Goal: Task Accomplishment & Management: Use online tool/utility

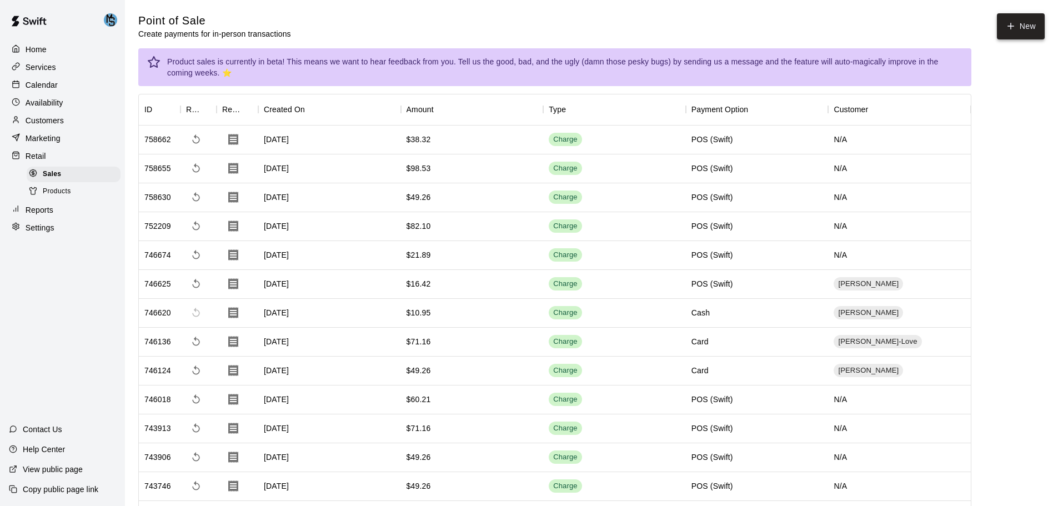
click at [1017, 29] on button "New" at bounding box center [1021, 26] width 48 height 26
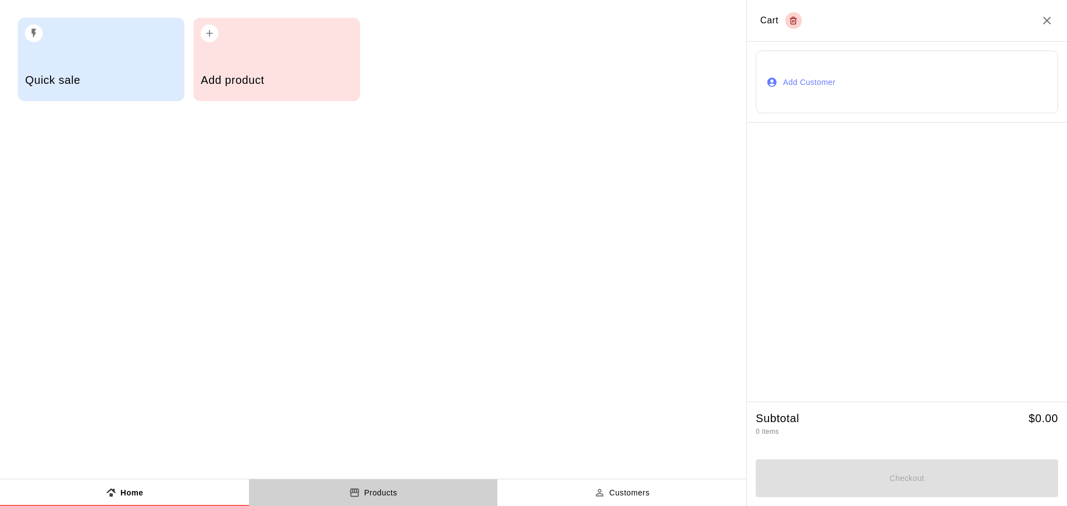
click at [365, 492] on p "Products" at bounding box center [380, 493] width 33 height 12
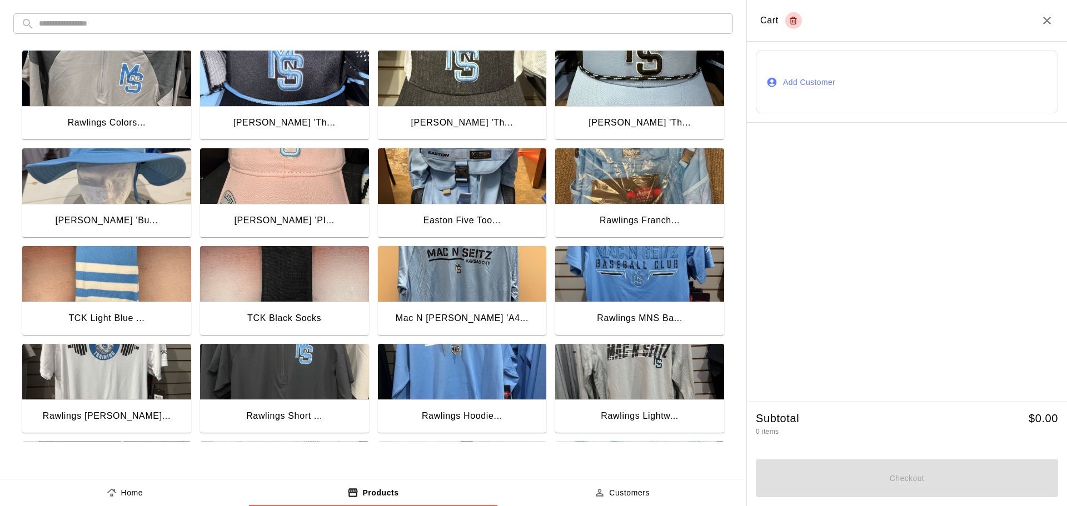
click at [103, 68] on img "button" at bounding box center [106, 79] width 169 height 56
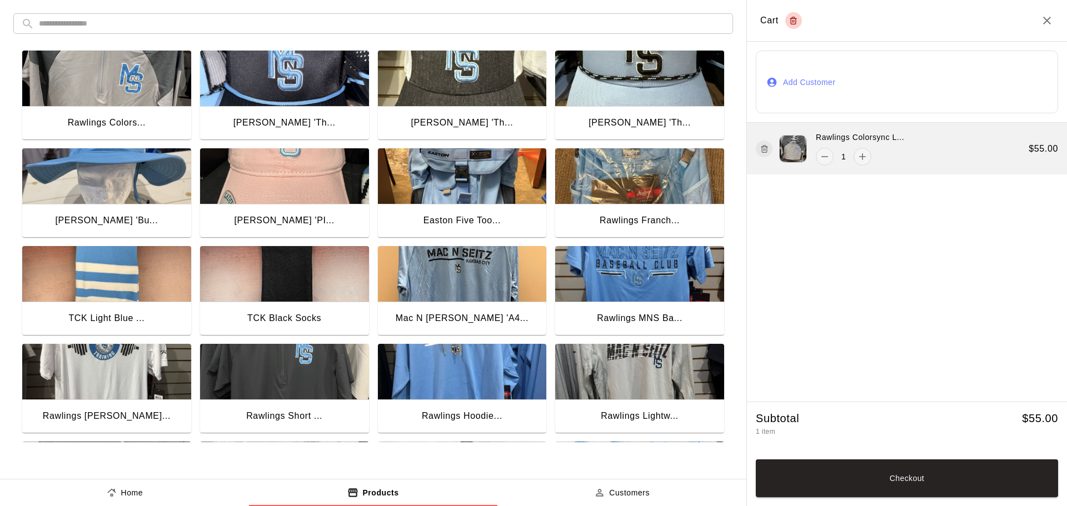
click at [763, 150] on icon "button" at bounding box center [764, 148] width 8 height 13
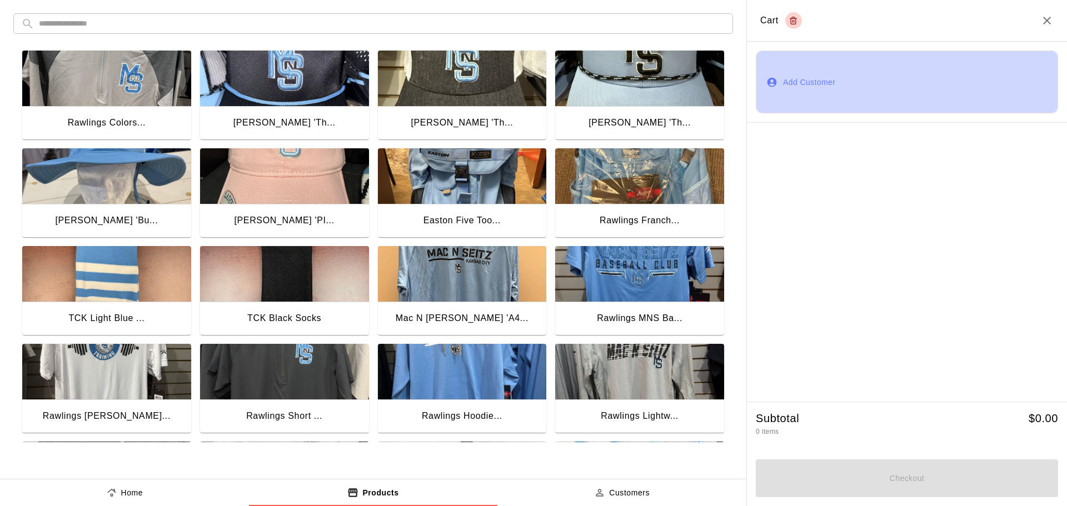
click at [811, 82] on button "Add Customer" at bounding box center [907, 82] width 302 height 63
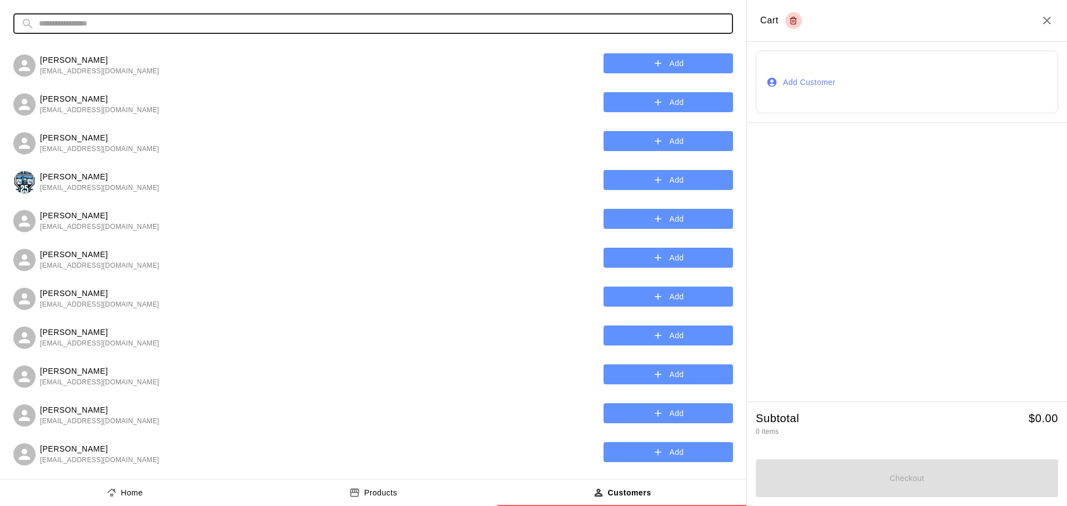
click at [180, 21] on input "text" at bounding box center [382, 23] width 686 height 21
click at [42, 27] on input "****" at bounding box center [368, 23] width 659 height 21
click at [43, 27] on input "****" at bounding box center [368, 23] width 659 height 21
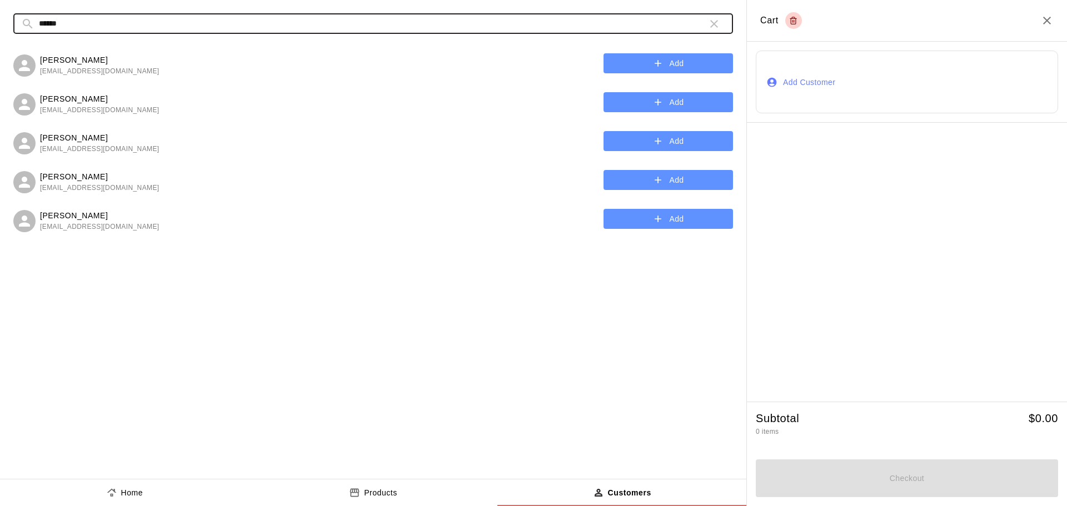
type input "******"
click at [673, 218] on button "Add" at bounding box center [667, 219] width 129 height 21
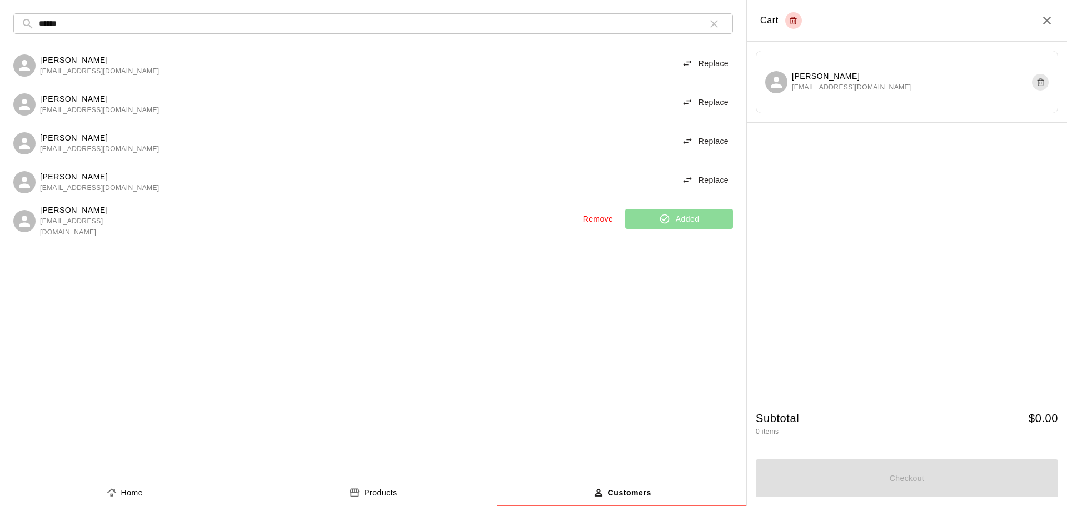
click at [358, 492] on icon "product sales tabs" at bounding box center [354, 493] width 9 height 8
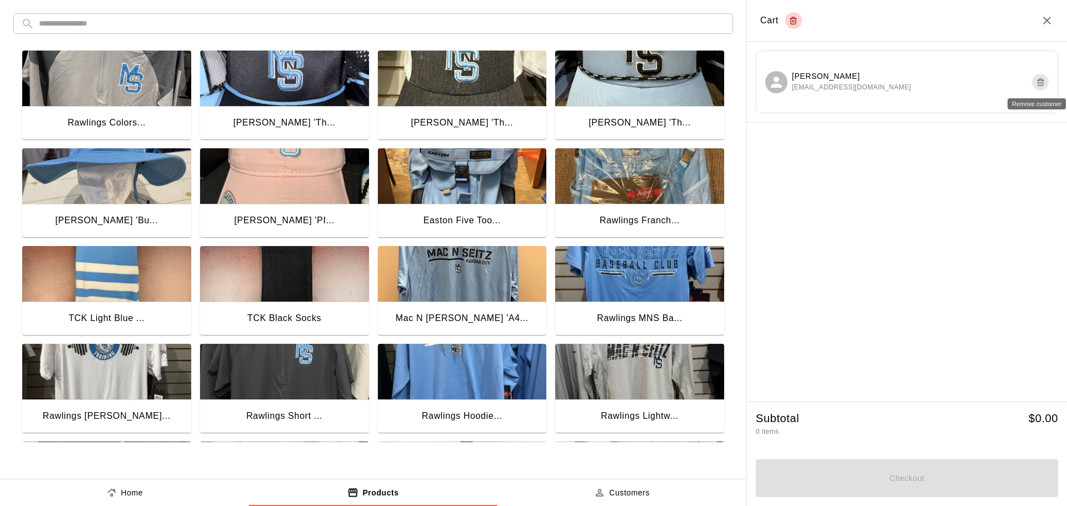
click at [1044, 84] on icon "Remove customer" at bounding box center [1040, 82] width 8 height 13
click at [793, 83] on button "Add Customer" at bounding box center [907, 82] width 302 height 63
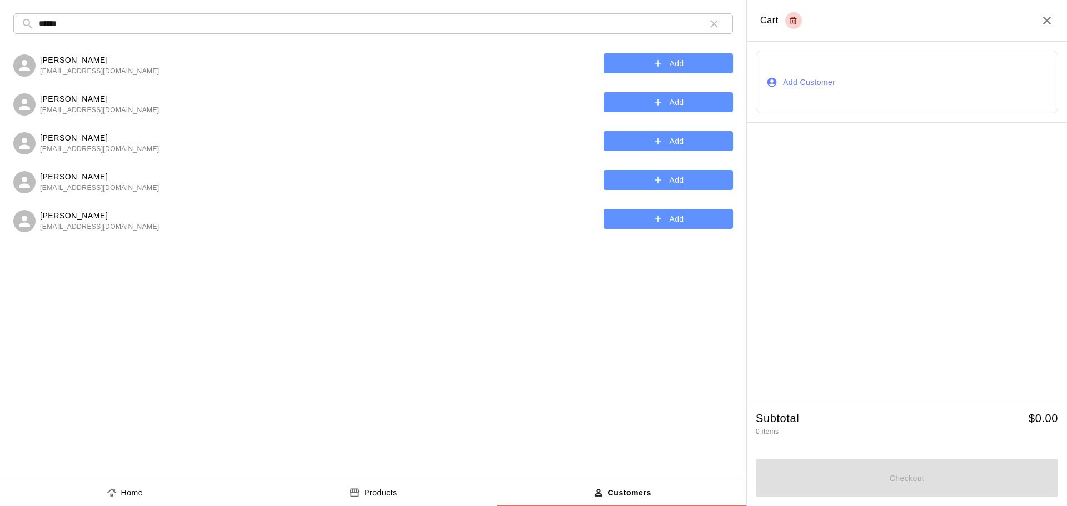
click at [715, 25] on icon "button" at bounding box center [714, 24] width 8 height 8
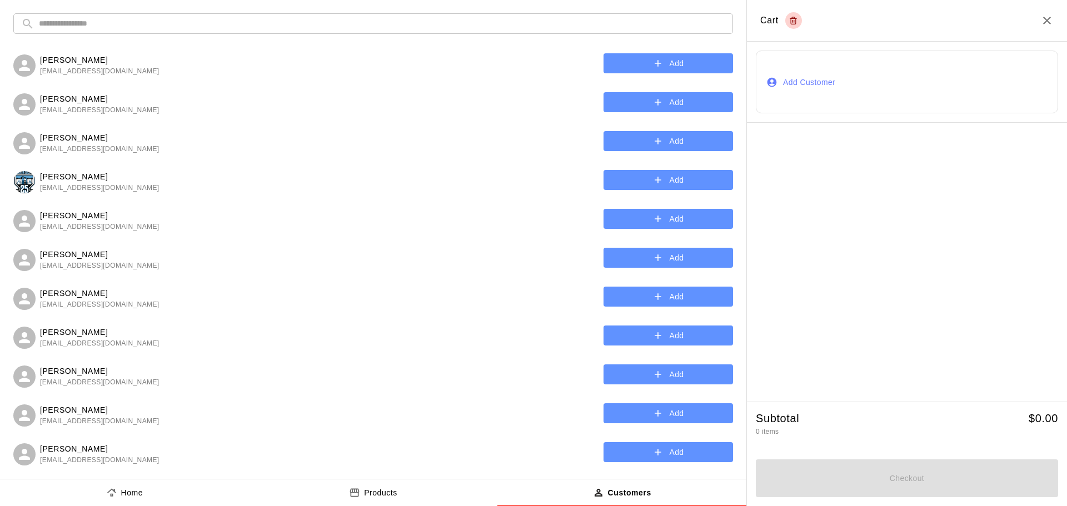
click at [818, 84] on button "Add Customer" at bounding box center [907, 82] width 302 height 63
click at [642, 491] on p "Customers" at bounding box center [629, 493] width 43 height 12
click at [119, 497] on div "Home" at bounding box center [124, 493] width 37 height 12
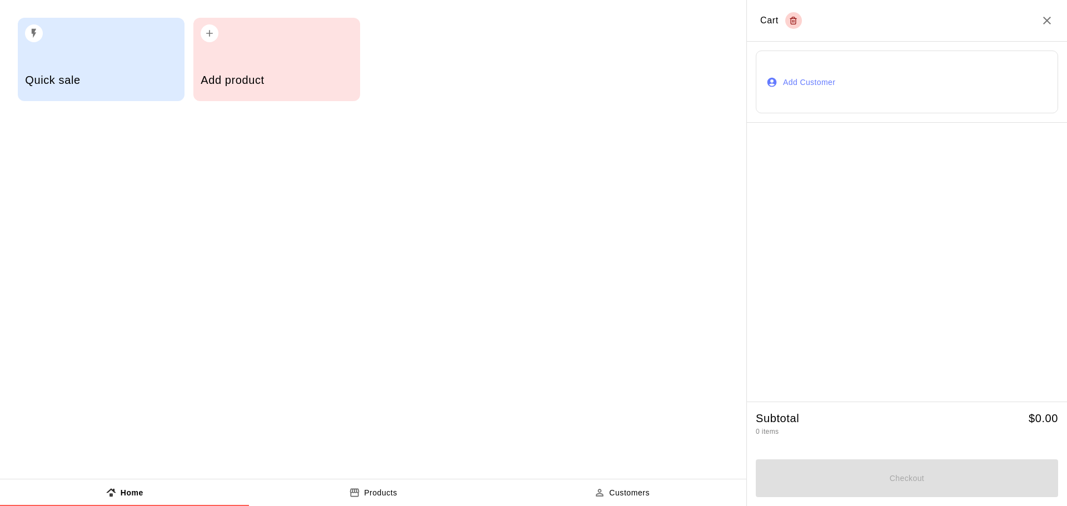
drag, startPoint x: 112, startPoint y: 498, endPoint x: 165, endPoint y: 447, distance: 73.5
click at [114, 497] on icon "product sales tabs" at bounding box center [111, 492] width 11 height 11
drag, startPoint x: 1045, startPoint y: 19, endPoint x: 104, endPoint y: 490, distance: 1051.7
click at [1045, 20] on icon "Close" at bounding box center [1046, 20] width 13 height 13
click at [1048, 21] on icon "Close" at bounding box center [1047, 21] width 8 height 8
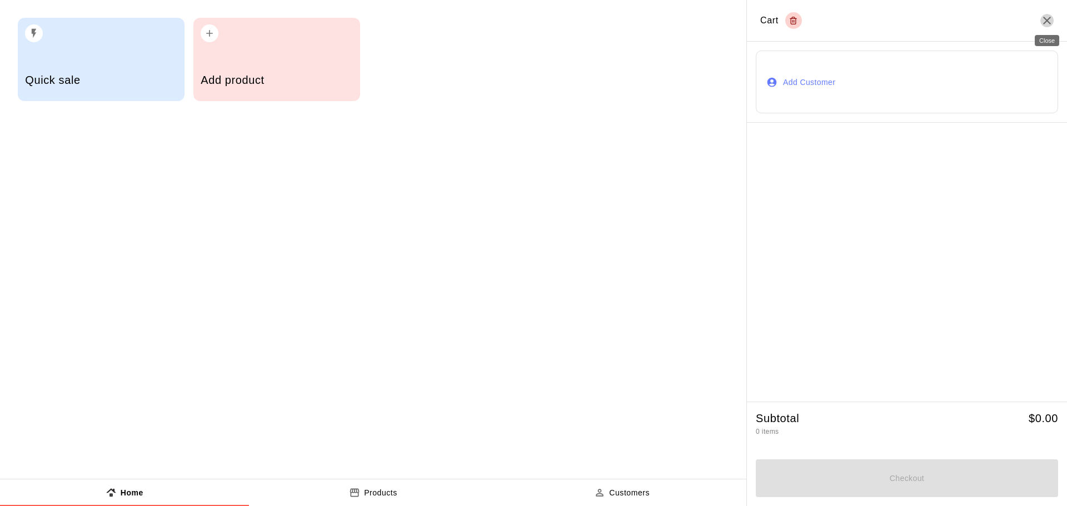
click at [1040, 24] on icon "Close" at bounding box center [1046, 20] width 13 height 13
click at [1044, 18] on icon "Close" at bounding box center [1047, 21] width 8 height 8
click at [103, 490] on button "Home" at bounding box center [124, 492] width 249 height 27
drag, startPoint x: 104, startPoint y: 490, endPoint x: 48, endPoint y: 125, distance: 369.4
click at [105, 490] on button "Home" at bounding box center [124, 492] width 249 height 27
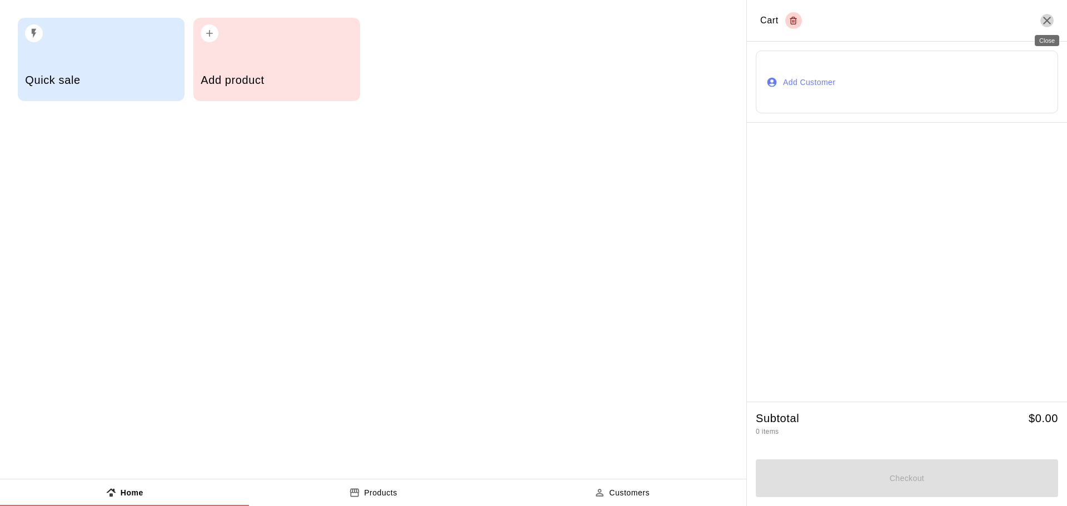
click at [107, 490] on icon "product sales tabs" at bounding box center [111, 492] width 11 height 11
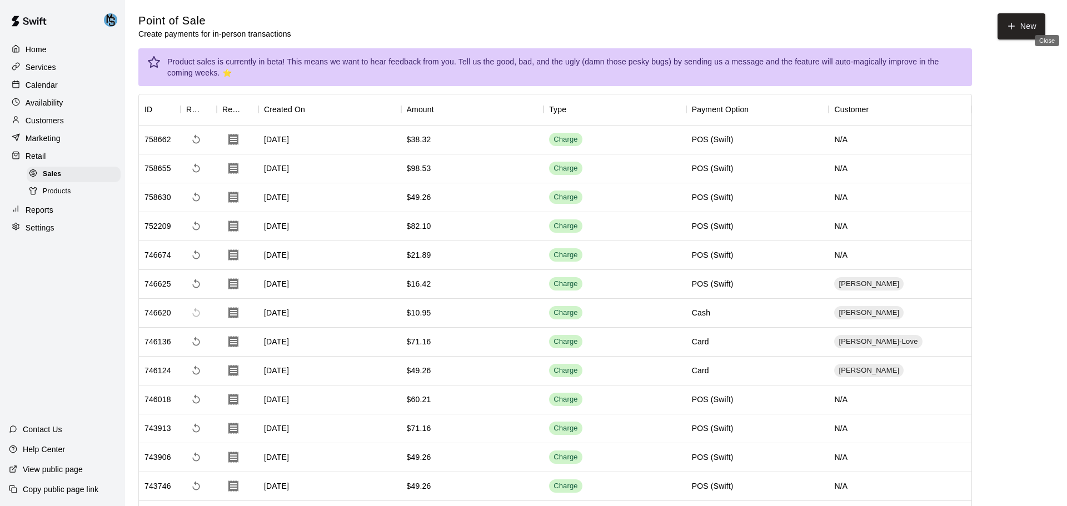
click at [48, 125] on div "Quick sale Add product" at bounding box center [373, 239] width 746 height 479
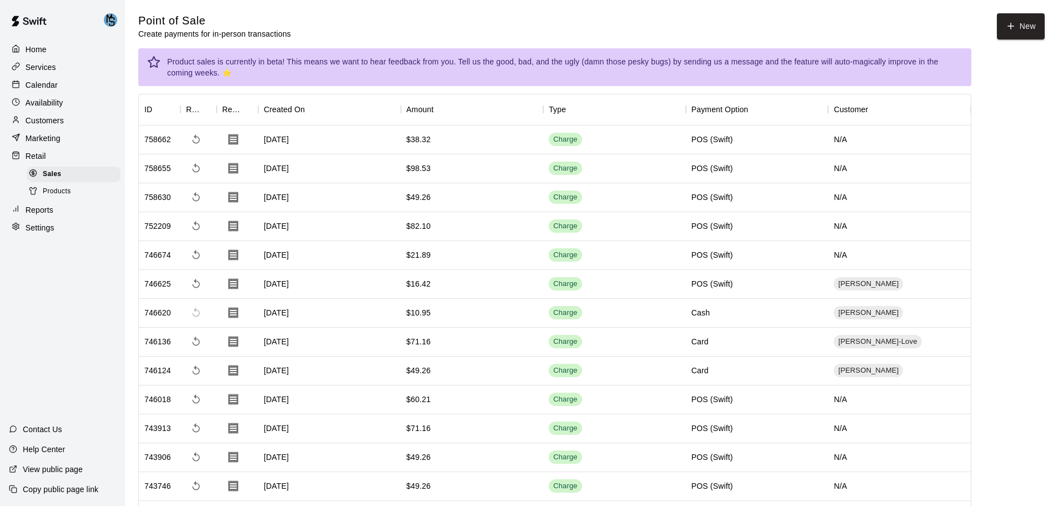
click at [51, 125] on p "Customers" at bounding box center [45, 120] width 38 height 11
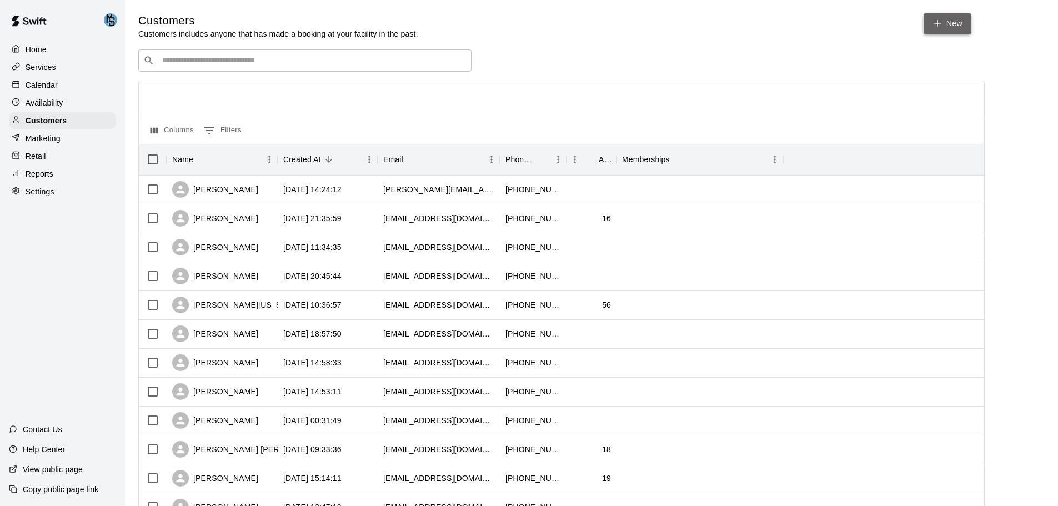
click at [944, 27] on link "New" at bounding box center [948, 23] width 48 height 21
select select "**"
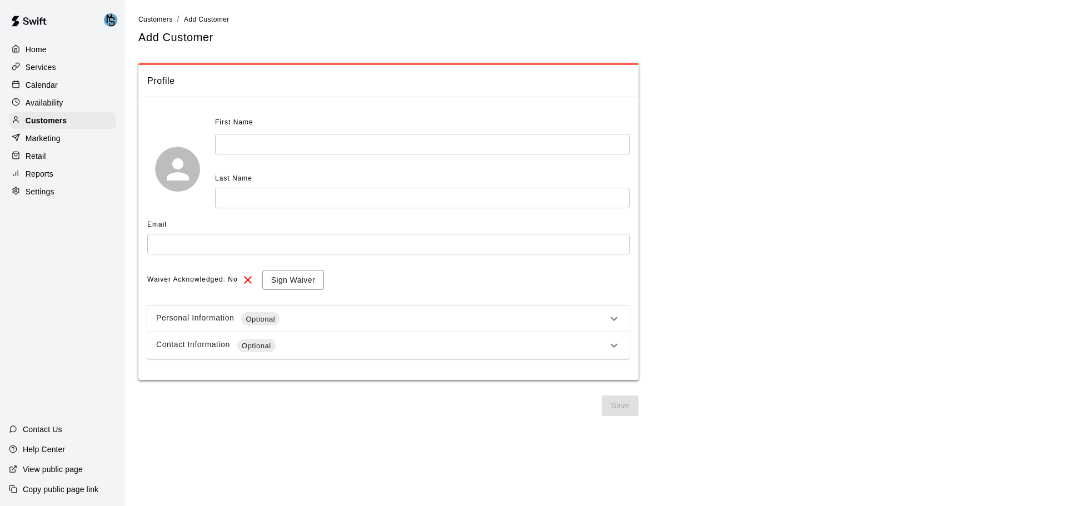
click at [37, 158] on p "Retail" at bounding box center [36, 156] width 21 height 11
click at [32, 156] on p "Retail" at bounding box center [36, 156] width 21 height 11
click at [36, 160] on p "Retail" at bounding box center [36, 156] width 21 height 11
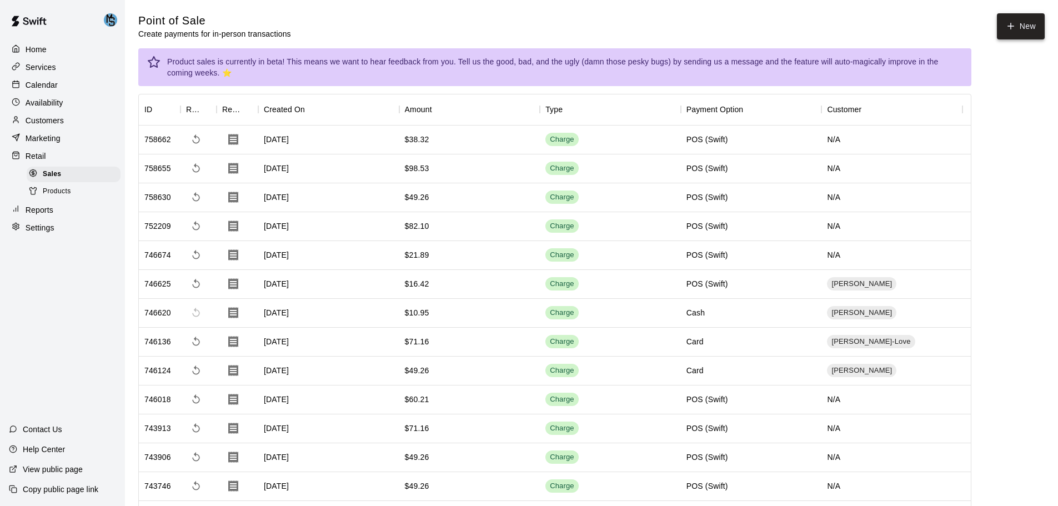
click at [1018, 23] on button "New" at bounding box center [1021, 26] width 48 height 26
